Goal: Information Seeking & Learning: Find specific page/section

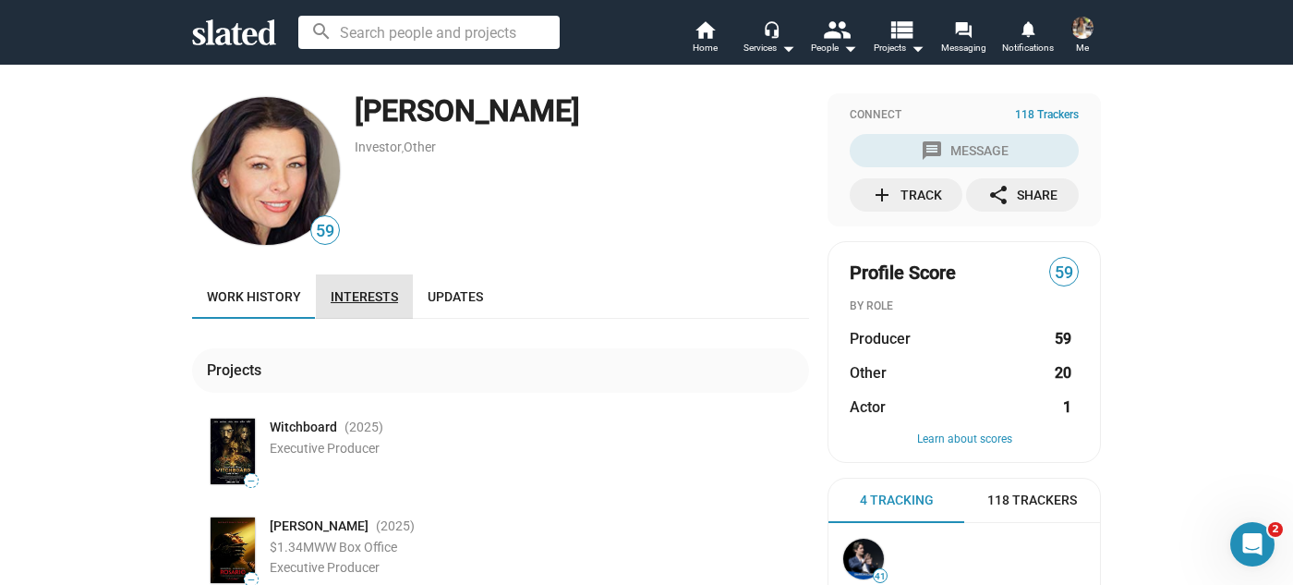
click at [369, 296] on span "Interests" at bounding box center [364, 296] width 67 height 15
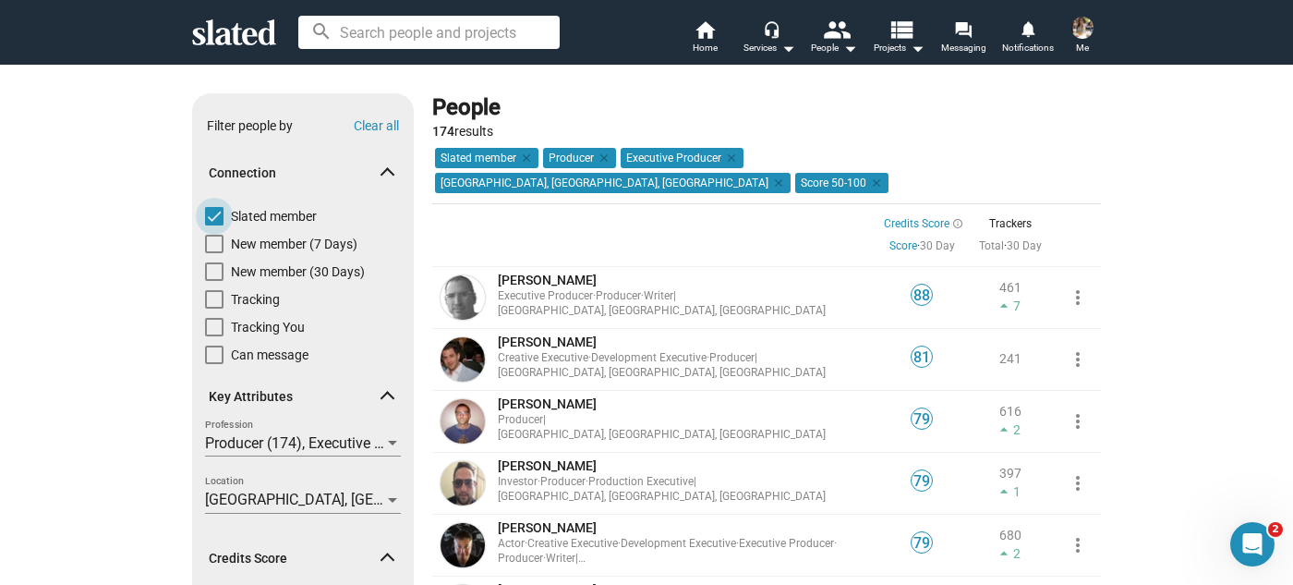
click at [205, 212] on span at bounding box center [214, 216] width 18 height 18
click at [213, 225] on input "Slated member" at bounding box center [213, 225] width 1 height 1
checkbox input "false"
